Goal: Task Accomplishment & Management: Manage account settings

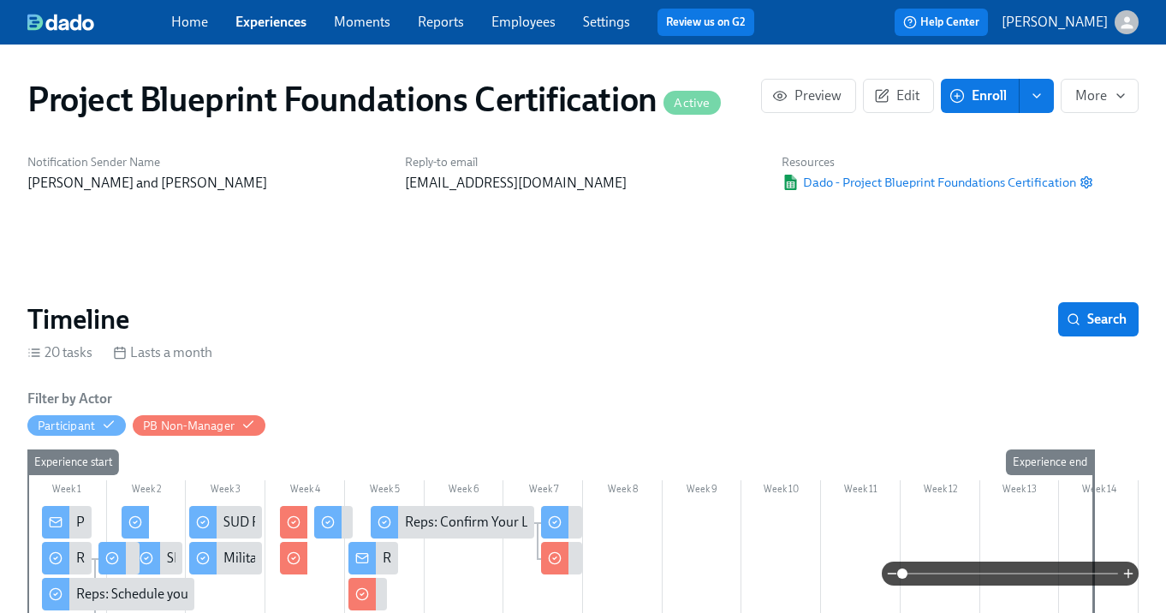
scroll to position [0, 393]
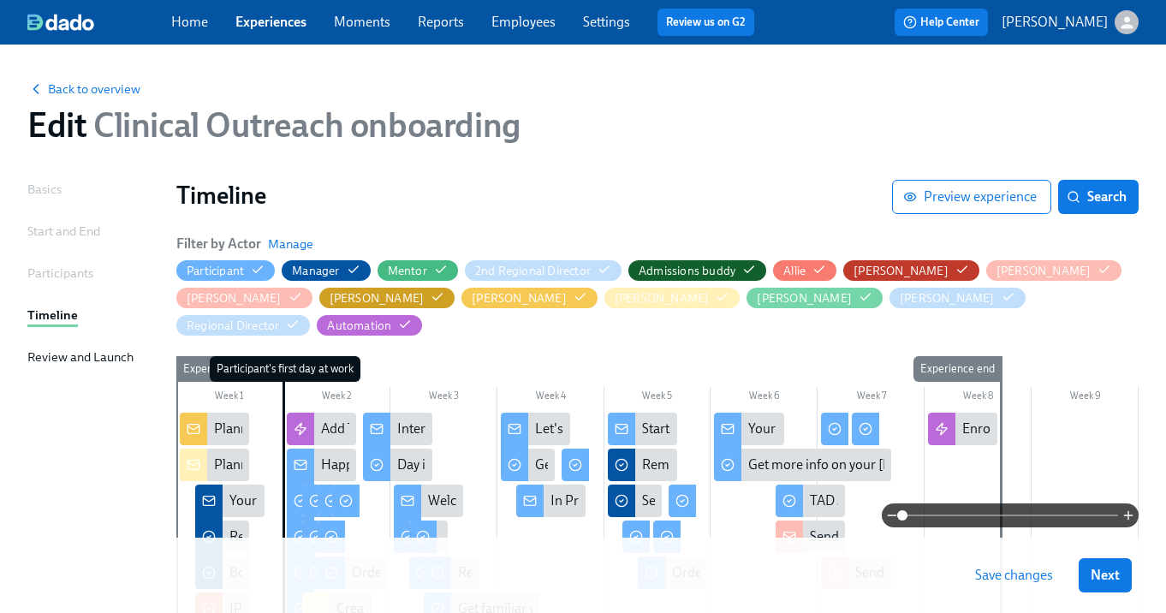
click at [991, 580] on span "Save changes" at bounding box center [1014, 575] width 78 height 17
click at [1103, 585] on button "Next" at bounding box center [1105, 575] width 53 height 34
click at [1103, 580] on div "Saving..." at bounding box center [1081, 575] width 100 height 34
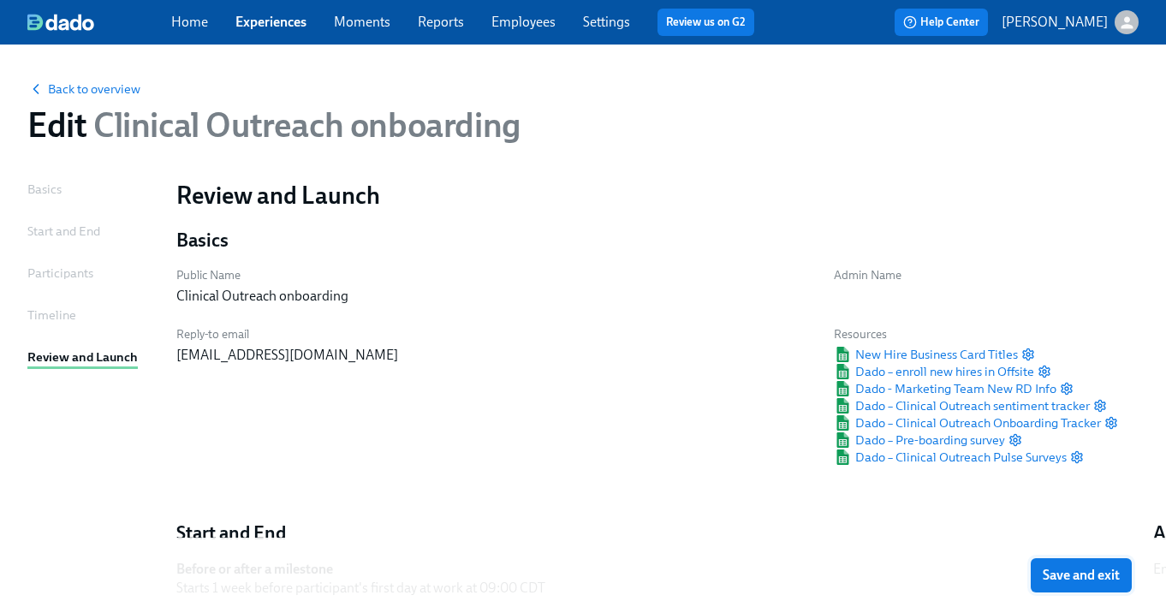
click at [1104, 580] on span "Save and exit" at bounding box center [1081, 575] width 77 height 17
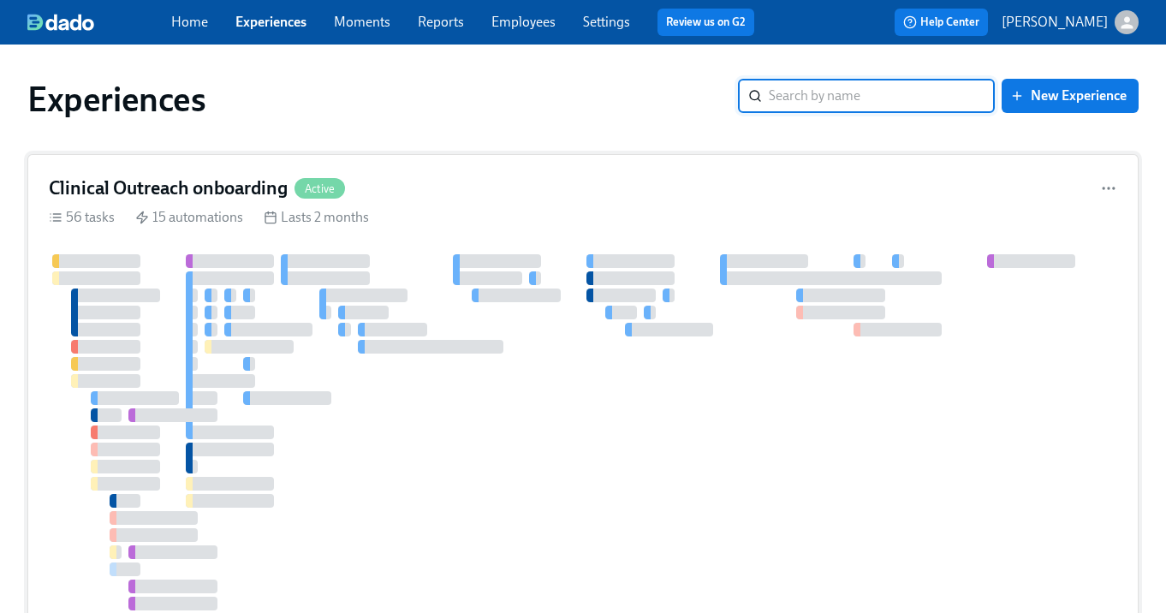
click at [377, 171] on div "Clinical Outreach onboarding Active 56 tasks 15 automations Lasts 2 months" at bounding box center [582, 500] width 1111 height 693
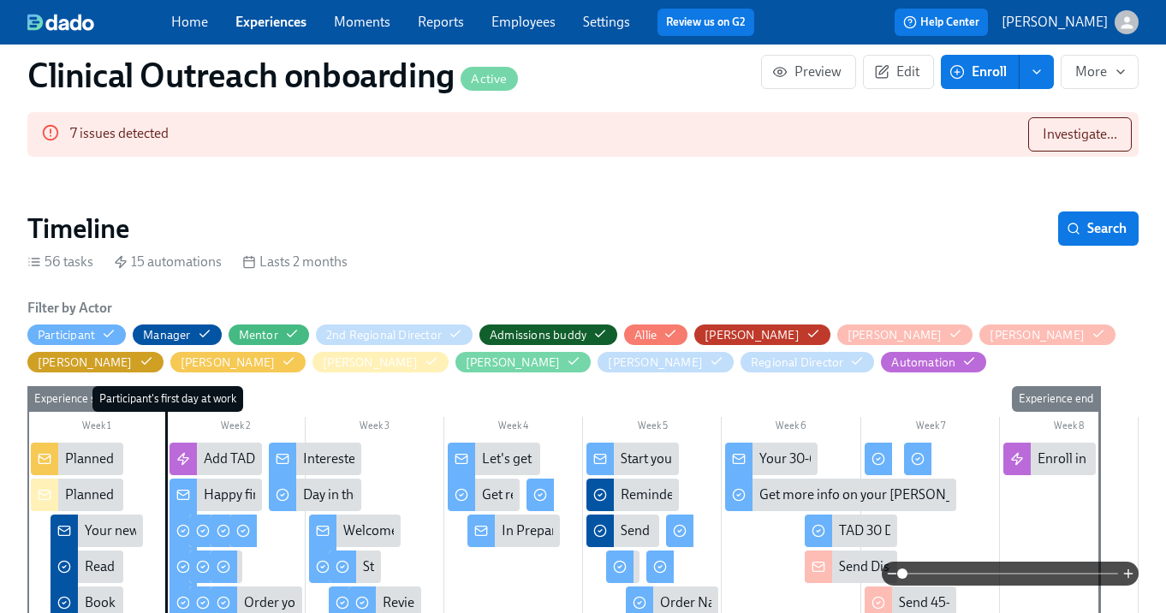
scroll to position [199, 0]
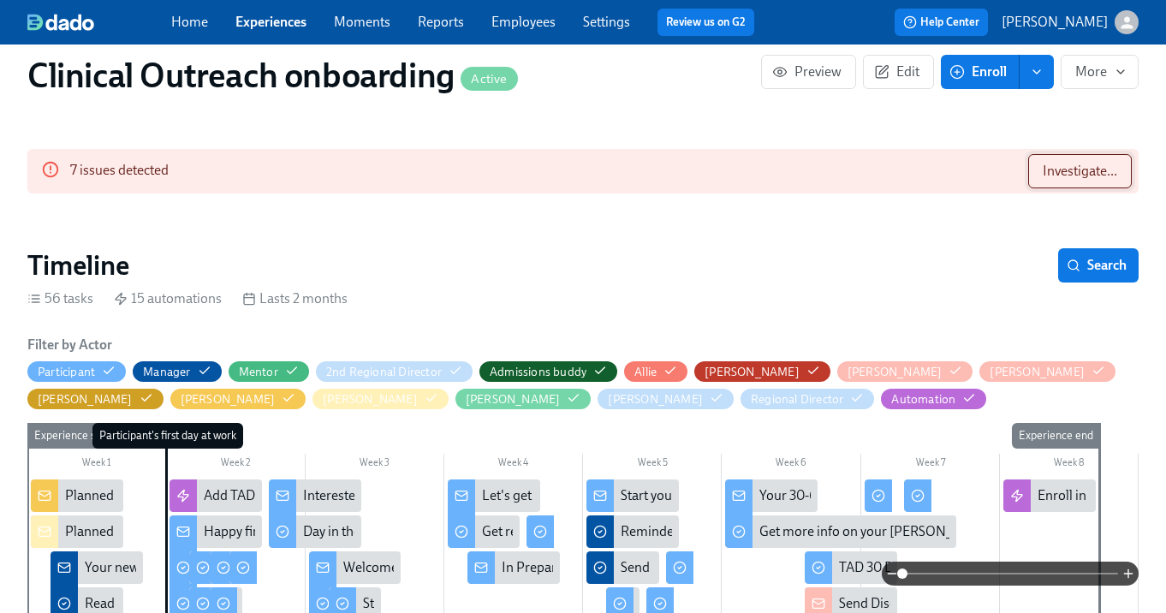
click at [1045, 170] on span "Investigate..." at bounding box center [1080, 171] width 74 height 17
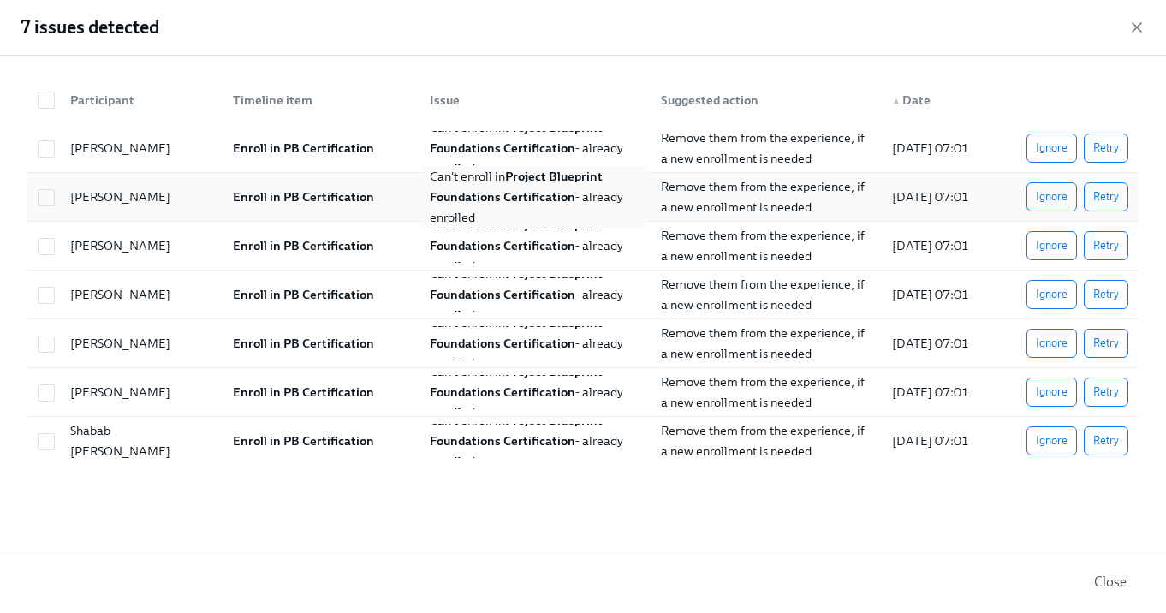
scroll to position [0, 19703]
drag, startPoint x: 46, startPoint y: 147, endPoint x: 39, endPoint y: 195, distance: 48.4
click at [46, 147] on input "checkbox" at bounding box center [46, 148] width 15 height 15
checkbox input "true"
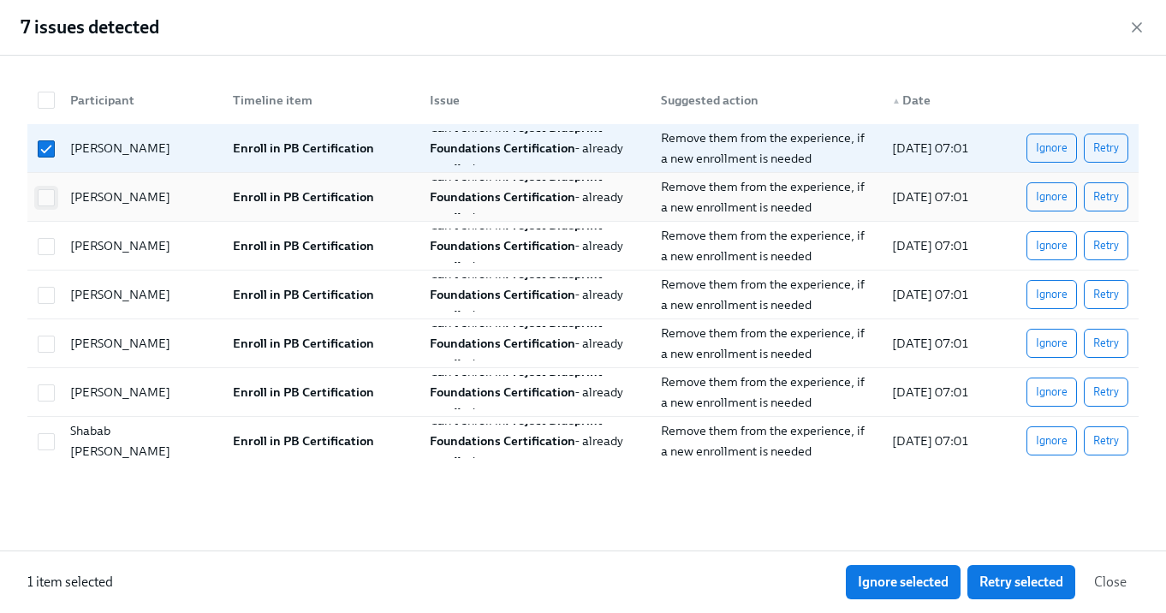
drag, startPoint x: 39, startPoint y: 195, endPoint x: 46, endPoint y: 242, distance: 47.6
click at [39, 195] on input "checkbox" at bounding box center [46, 197] width 15 height 15
checkbox input "true"
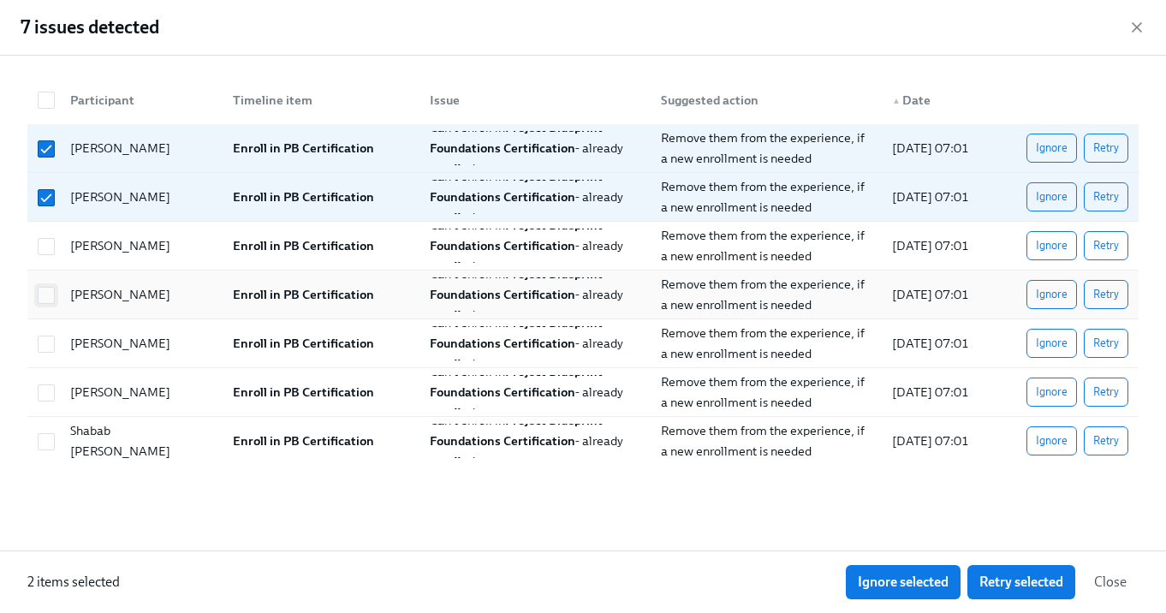
click at [48, 246] on input "checkbox" at bounding box center [46, 246] width 15 height 15
checkbox input "true"
drag, startPoint x: 48, startPoint y: 298, endPoint x: 48, endPoint y: 331, distance: 33.4
click at [48, 298] on input "checkbox" at bounding box center [46, 295] width 15 height 15
checkbox input "true"
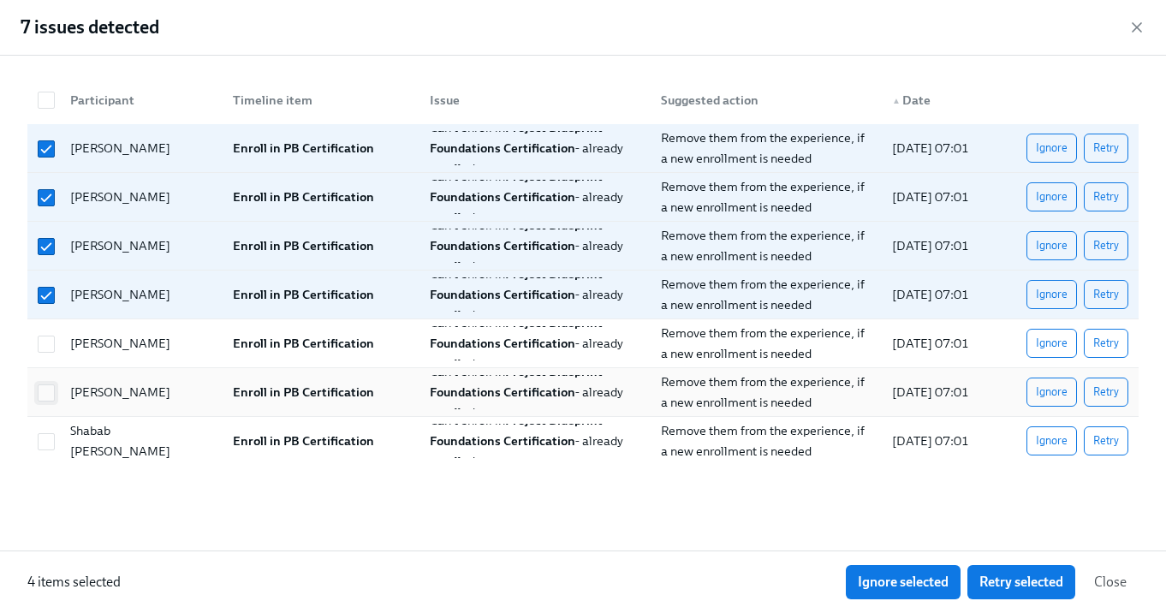
click at [49, 335] on div at bounding box center [46, 343] width 31 height 19
checkbox input "true"
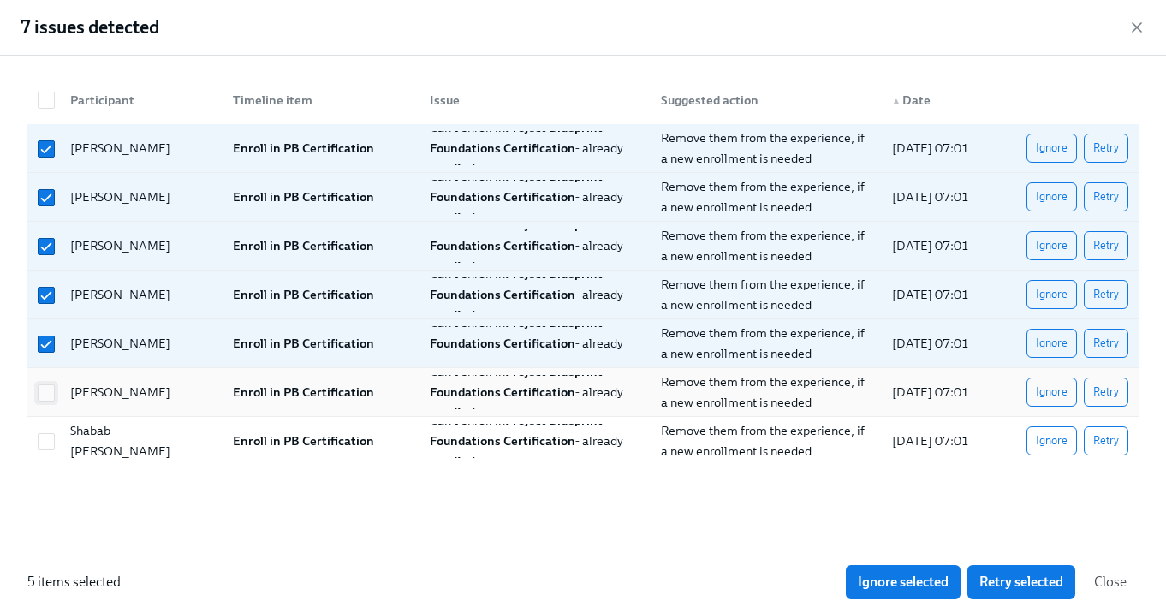
click at [51, 393] on input "checkbox" at bounding box center [46, 392] width 15 height 15
checkbox input "true"
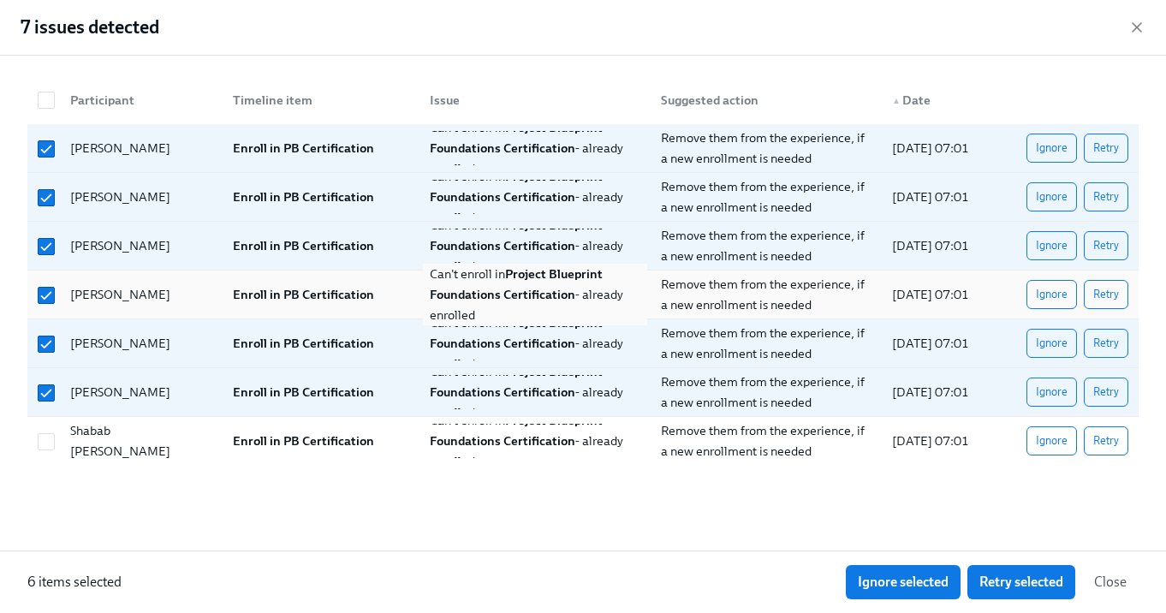
drag, startPoint x: 51, startPoint y: 438, endPoint x: 573, endPoint y: 291, distance: 541.7
click at [51, 438] on input "checkbox" at bounding box center [46, 441] width 15 height 15
checkbox input "true"
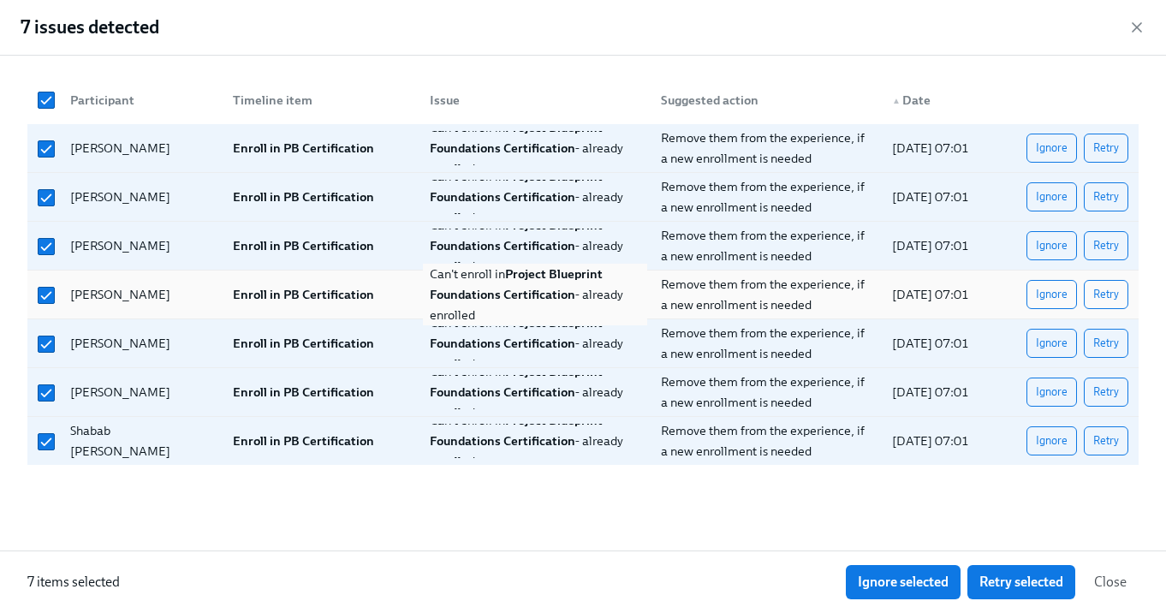
checkbox input "true"
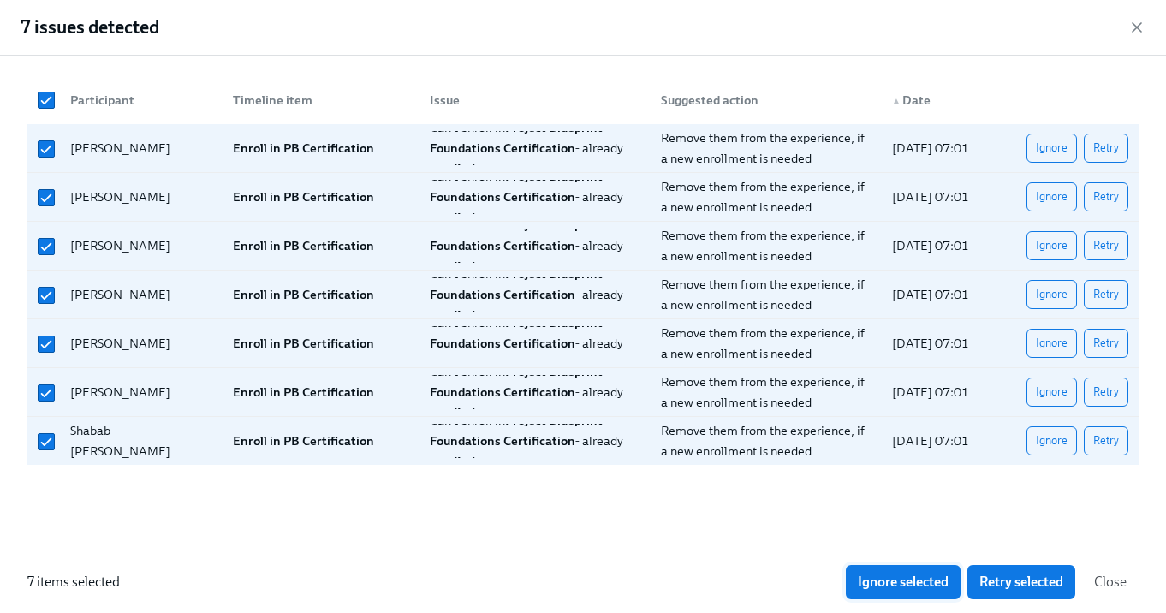
click at [938, 591] on button "Ignore selected" at bounding box center [903, 582] width 115 height 34
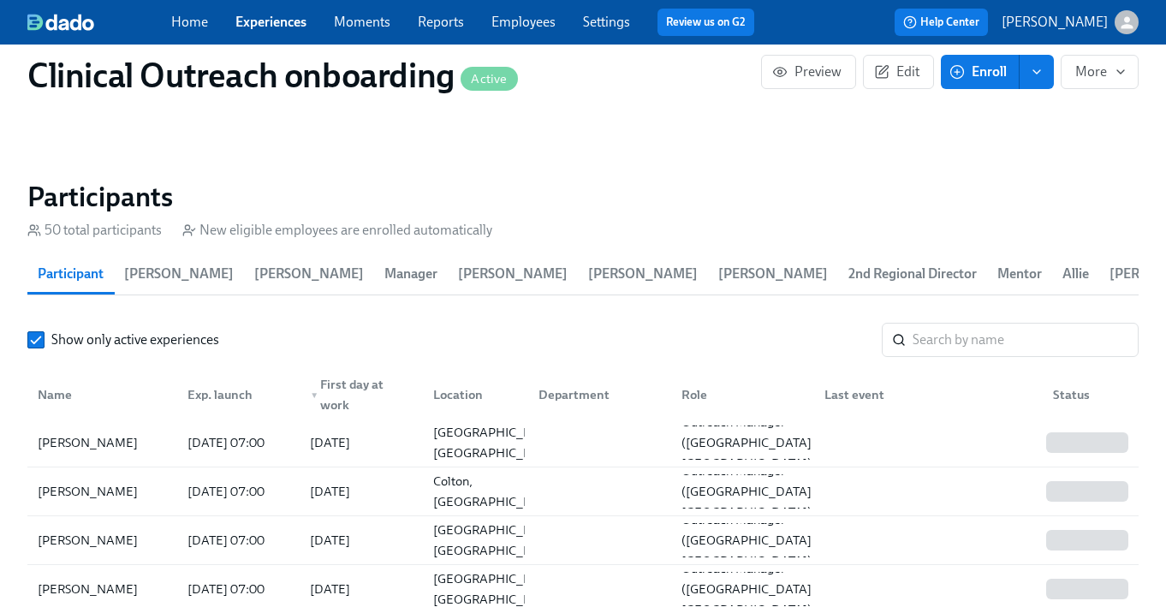
scroll to position [2382, 0]
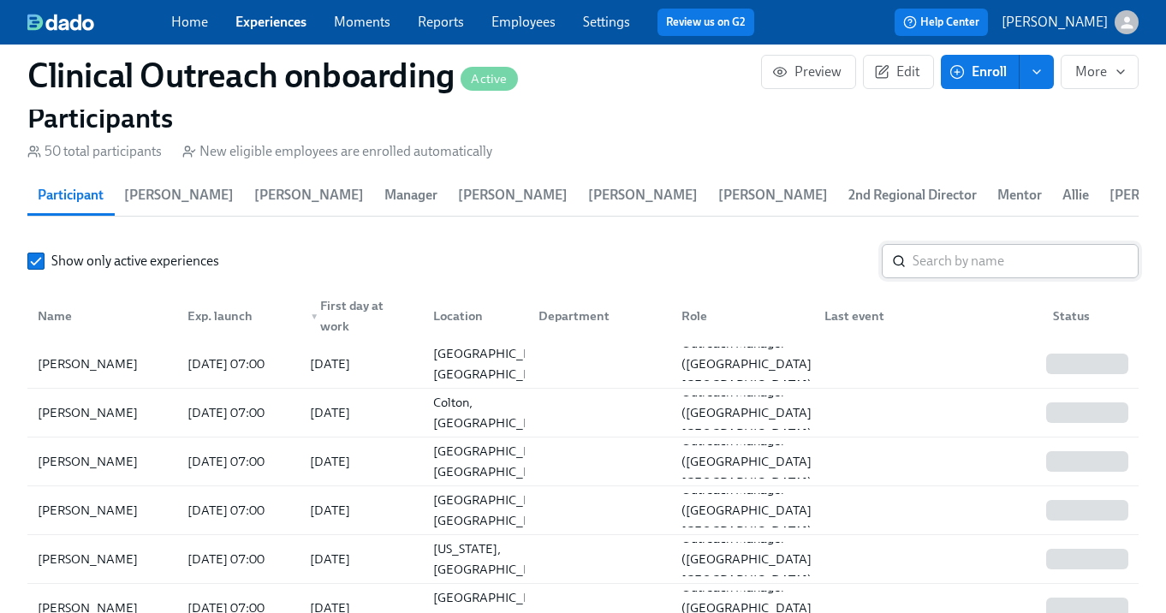
click at [953, 264] on input "search" at bounding box center [1025, 261] width 226 height 34
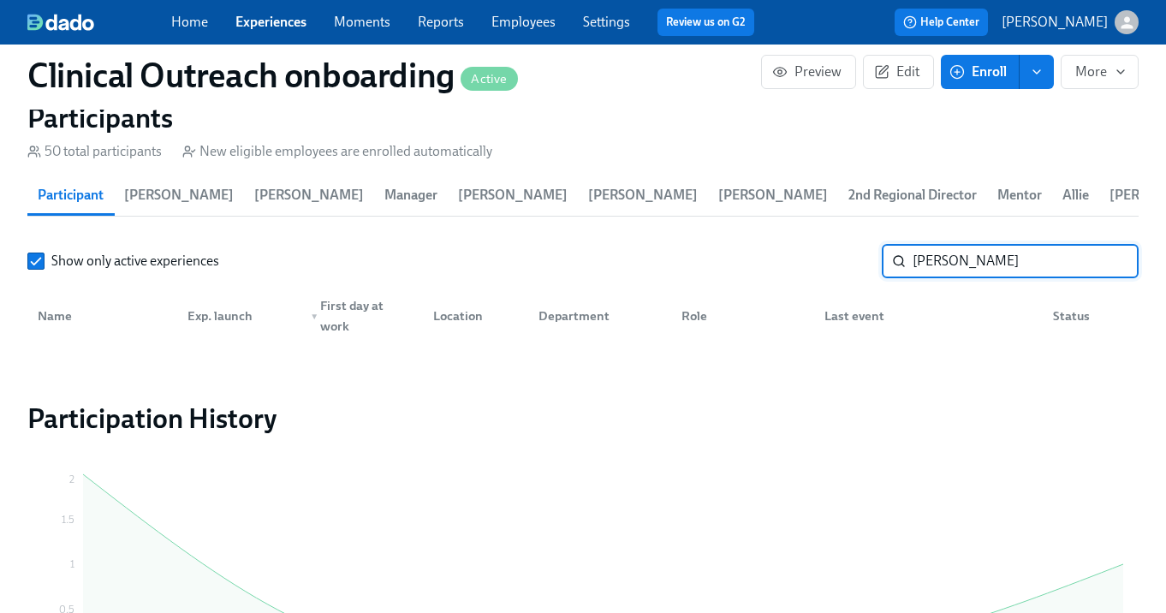
drag, startPoint x: 961, startPoint y: 262, endPoint x: 878, endPoint y: 255, distance: 83.3
click at [878, 255] on div "Show only active experiences [PERSON_NAME] ​" at bounding box center [582, 261] width 1111 height 34
type input "[PERSON_NAME]"
click at [1116, 262] on input "[PERSON_NAME]" at bounding box center [1025, 261] width 226 height 34
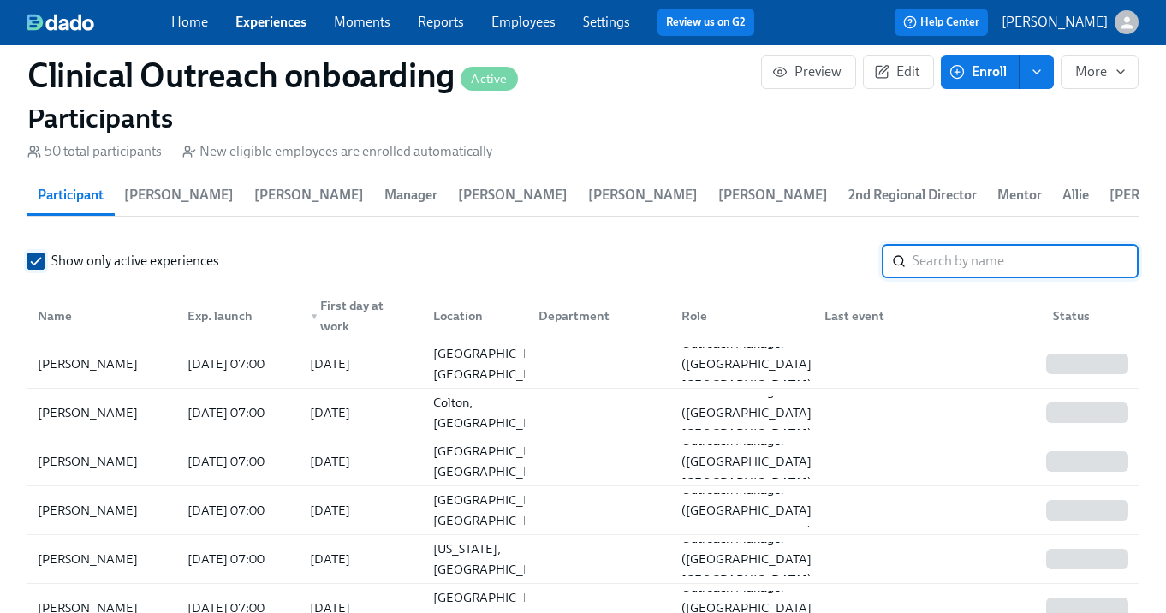
click at [34, 260] on input "Show only active experiences" at bounding box center [35, 260] width 15 height 15
click at [981, 275] on input "search" at bounding box center [1025, 261] width 226 height 34
type input "[PERSON_NAME]"
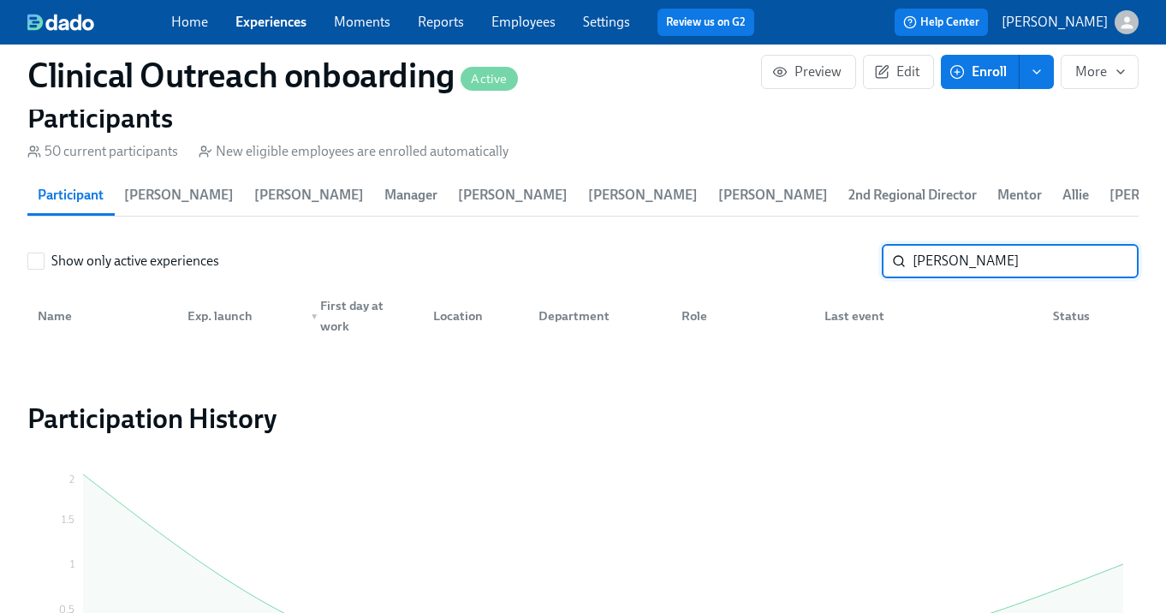
click at [1107, 258] on input "[PERSON_NAME]" at bounding box center [1025, 261] width 226 height 34
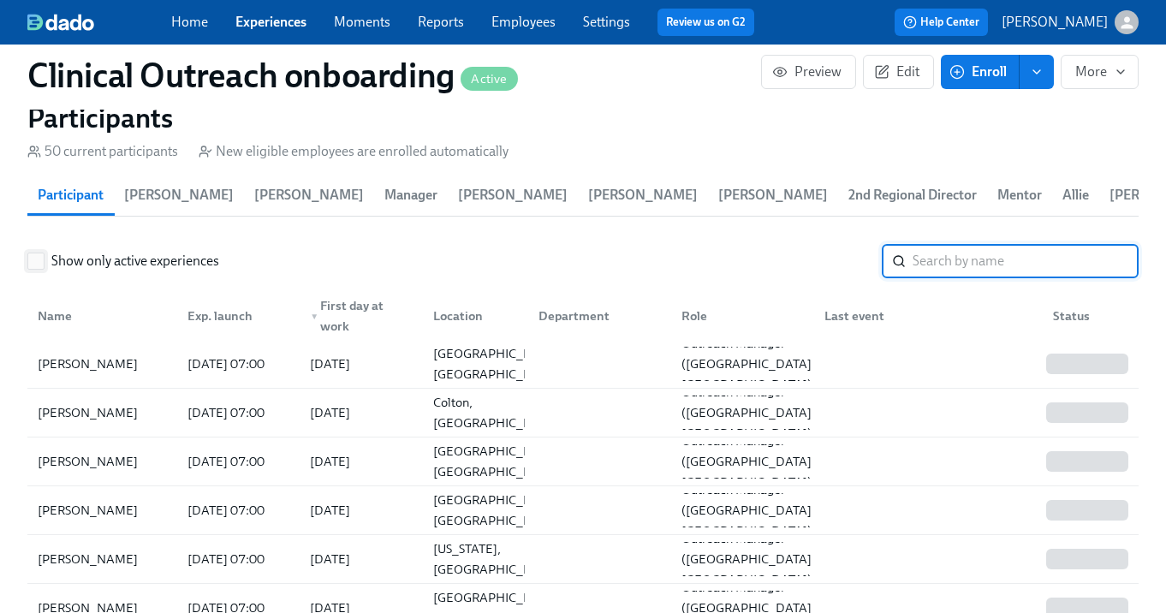
click at [33, 262] on input "Show only active experiences" at bounding box center [35, 260] width 15 height 15
